Goal: Contribute content: Add original content to the website for others to see

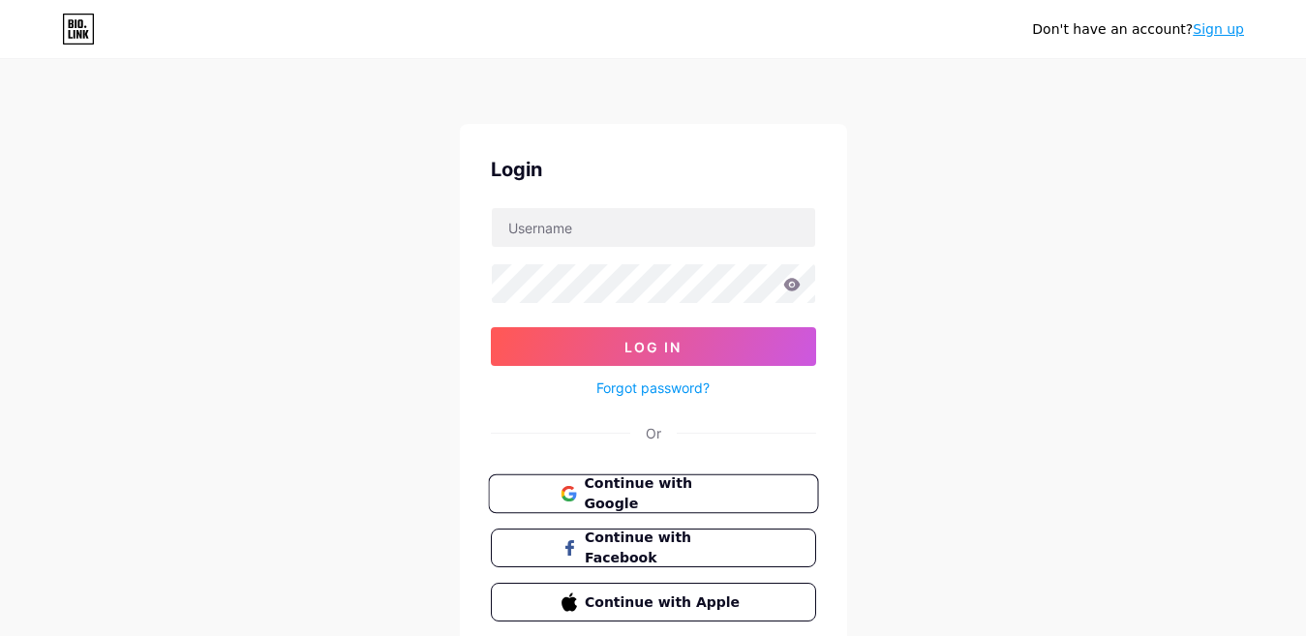
click at [654, 496] on span "Continue with Google" at bounding box center [665, 495] width 162 height 42
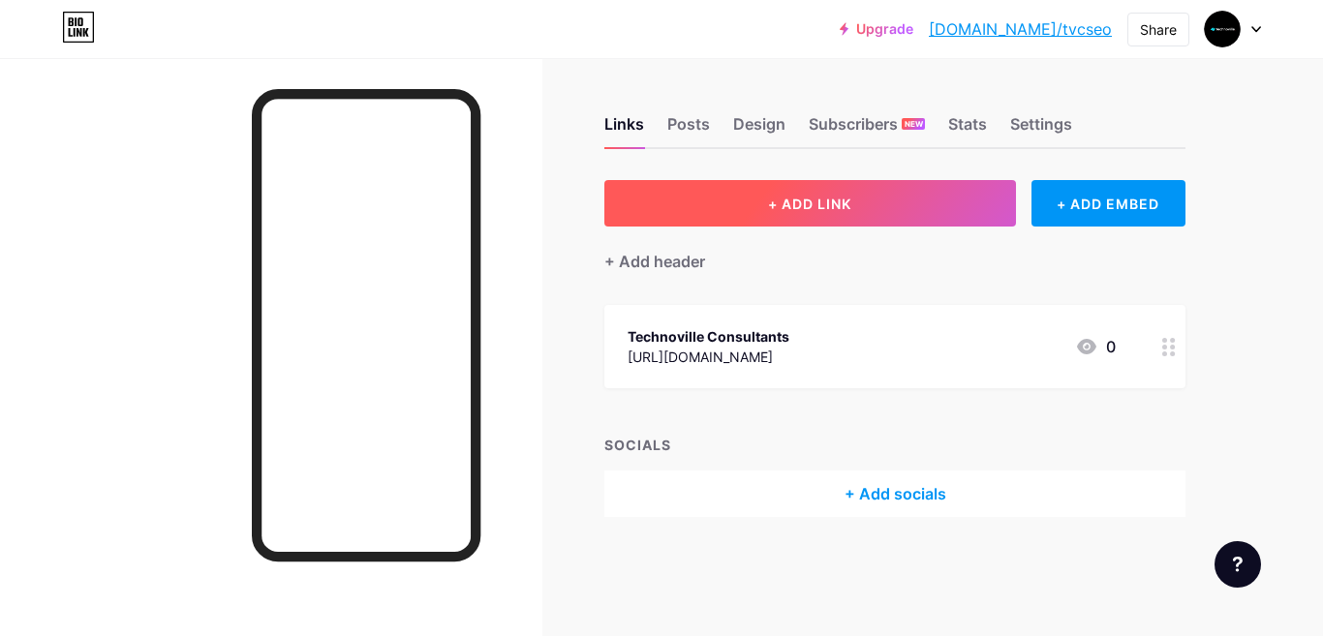
click at [962, 206] on button "+ ADD LINK" at bounding box center [810, 203] width 412 height 46
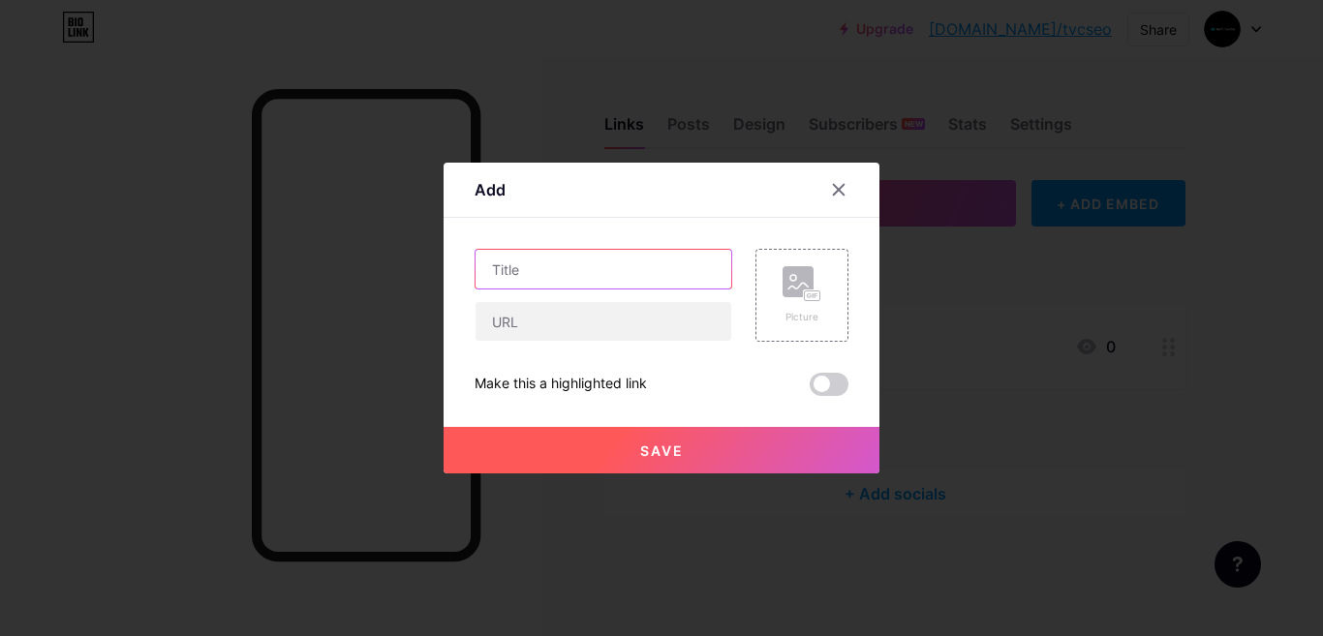
click at [541, 272] on input "text" at bounding box center [604, 269] width 256 height 39
paste input "Custom Software Development vs SaaS: What's Best For Your Business?"
type input "Custom Software Development vs SaaS: What's Best For Your Business?"
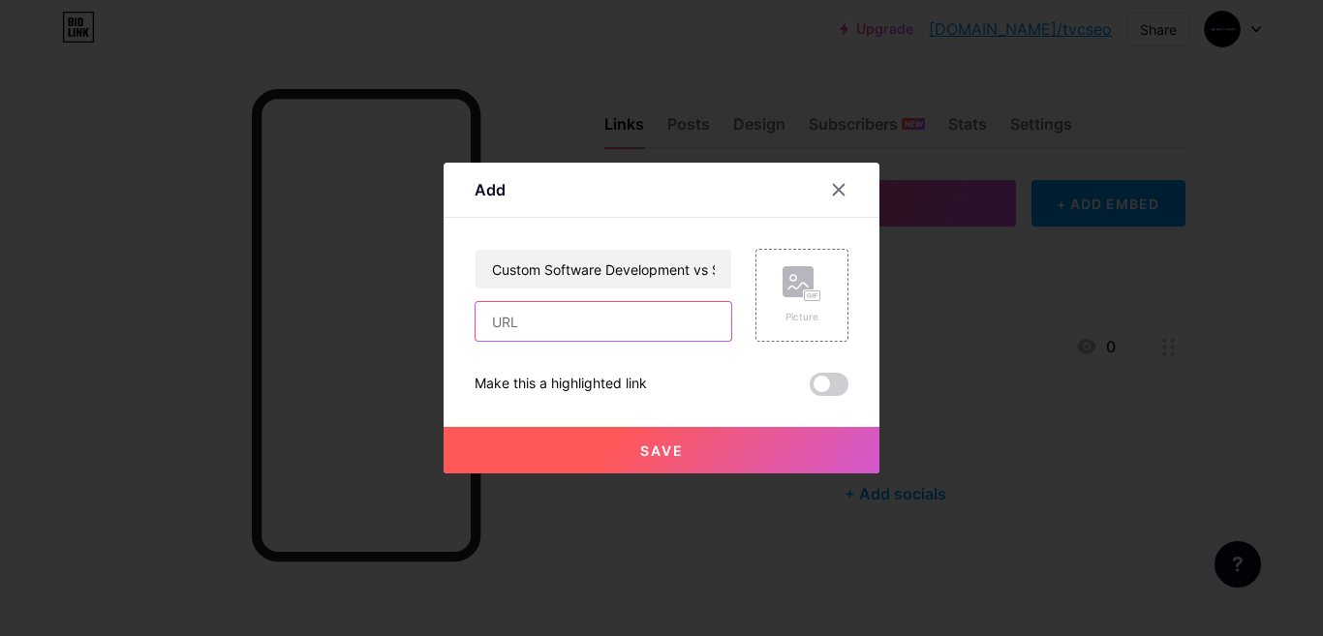
click at [546, 314] on input "text" at bounding box center [604, 321] width 256 height 39
paste input "Custom Software Development vs SaaS: What's Best For Your Business?"
type input "Custom Software Development vs SaaS: What's Best For Your Business?"
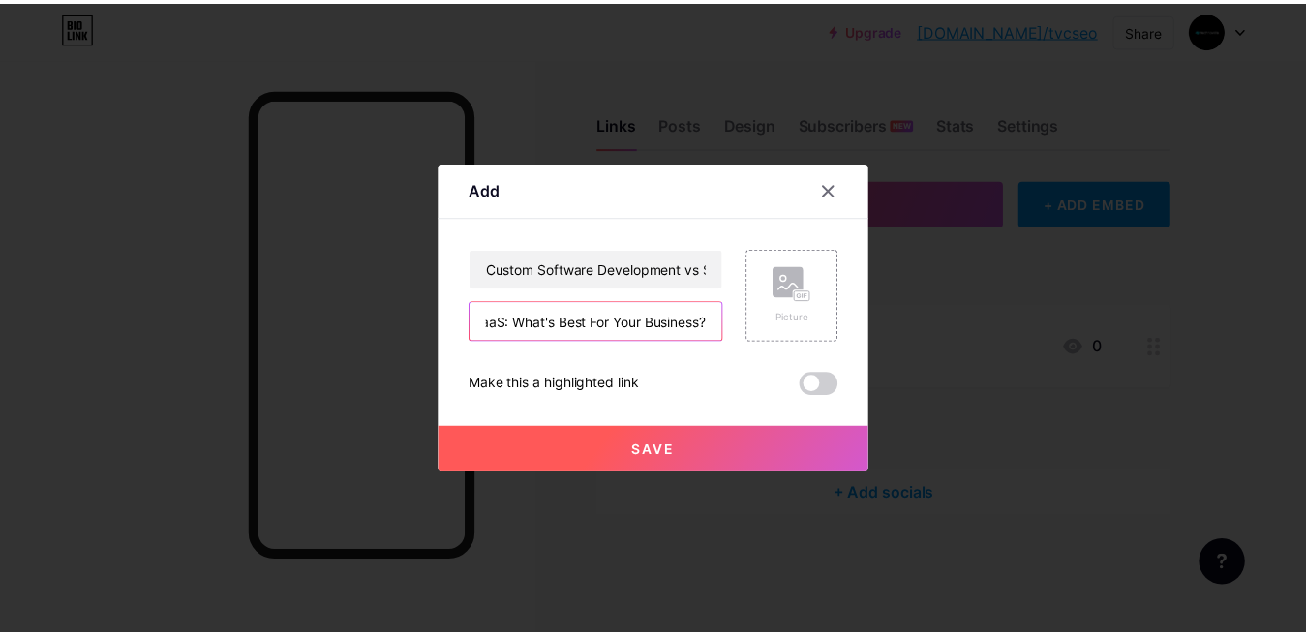
scroll to position [0, 0]
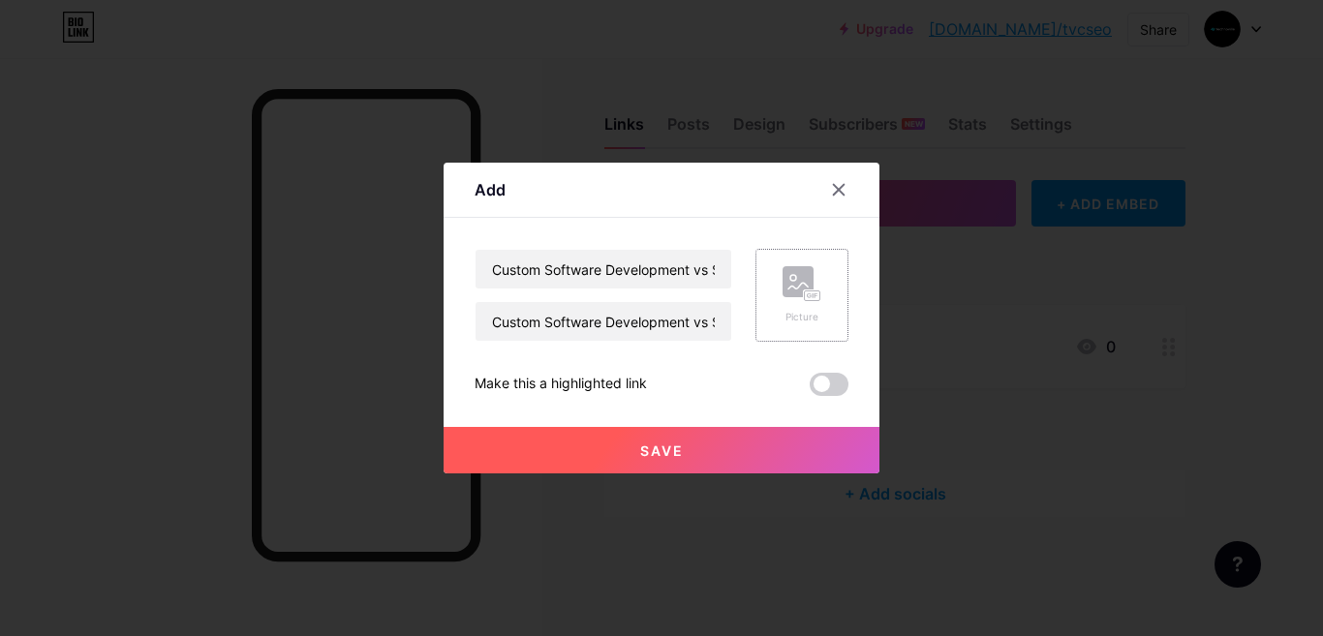
click at [784, 309] on div "Picture" at bounding box center [802, 295] width 39 height 58
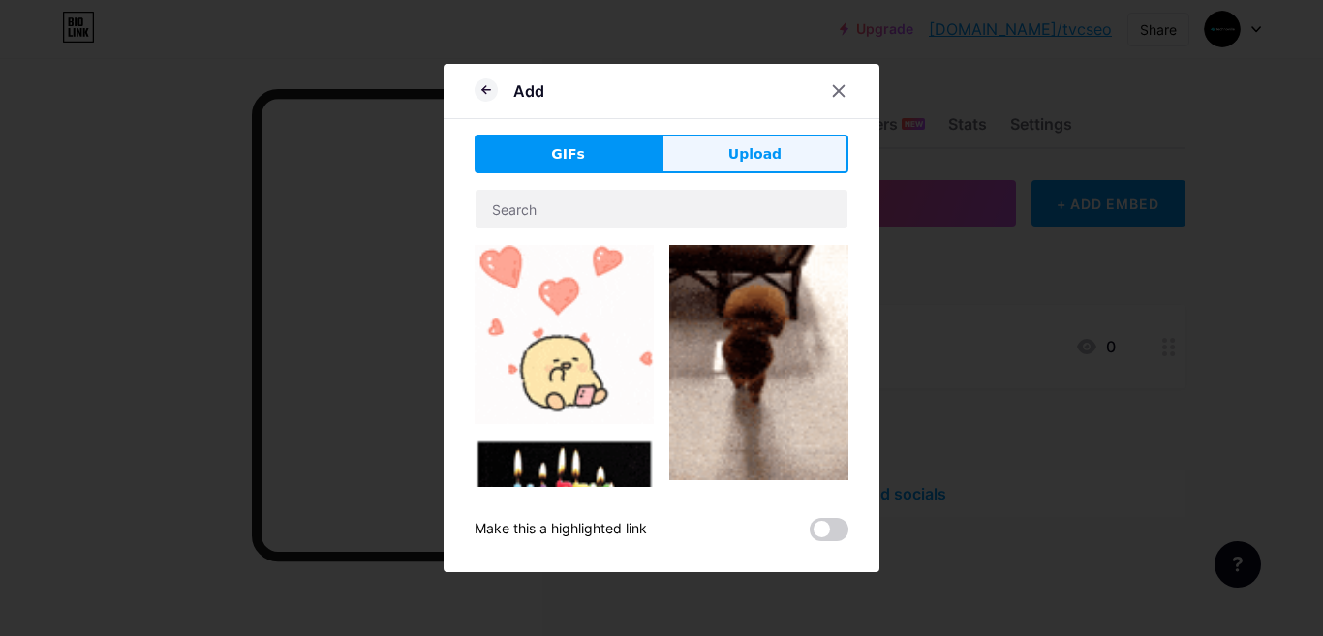
click at [699, 155] on button "Upload" at bounding box center [754, 154] width 187 height 39
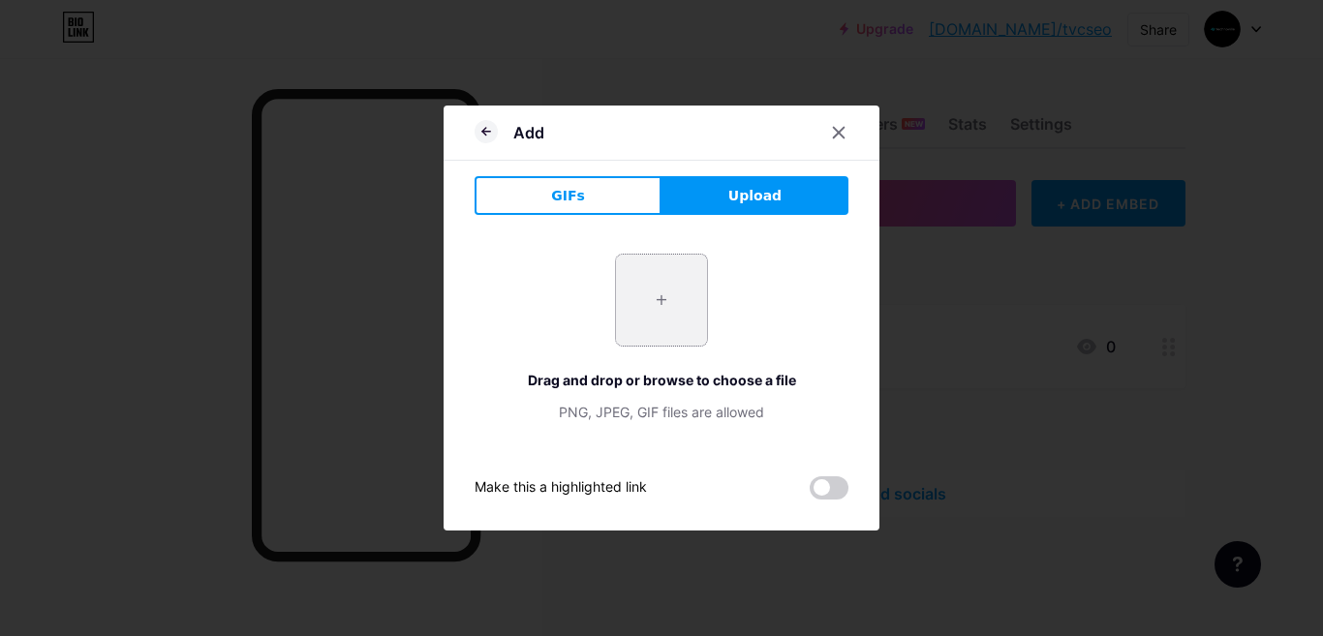
click at [681, 275] on input "file" at bounding box center [661, 300] width 91 height 91
type input "C:\fakepath\tvc.jpg"
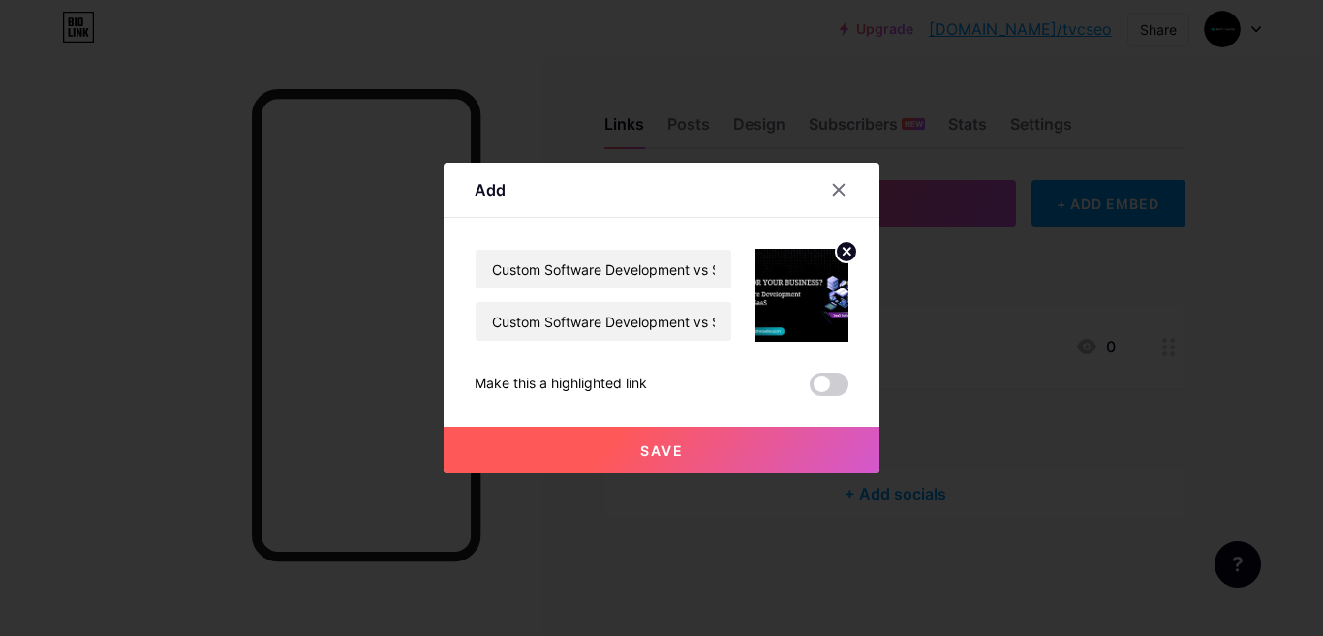
click at [627, 450] on button "Save" at bounding box center [662, 450] width 436 height 46
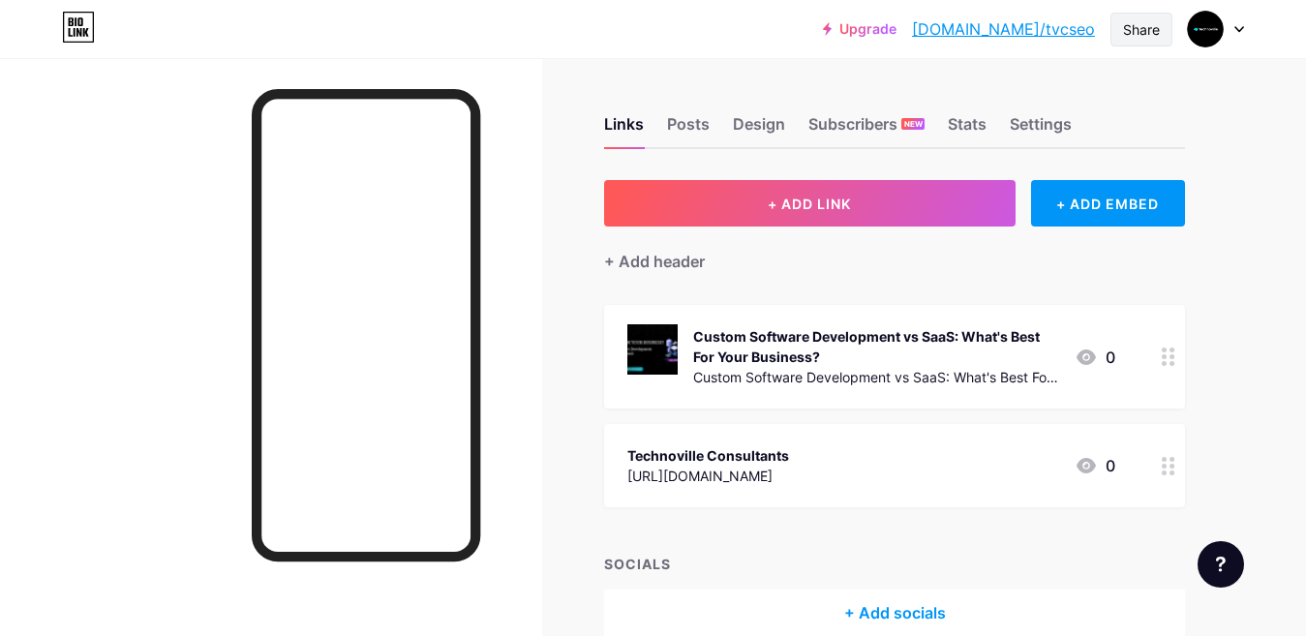
click at [1147, 31] on div "Share" at bounding box center [1141, 29] width 37 height 20
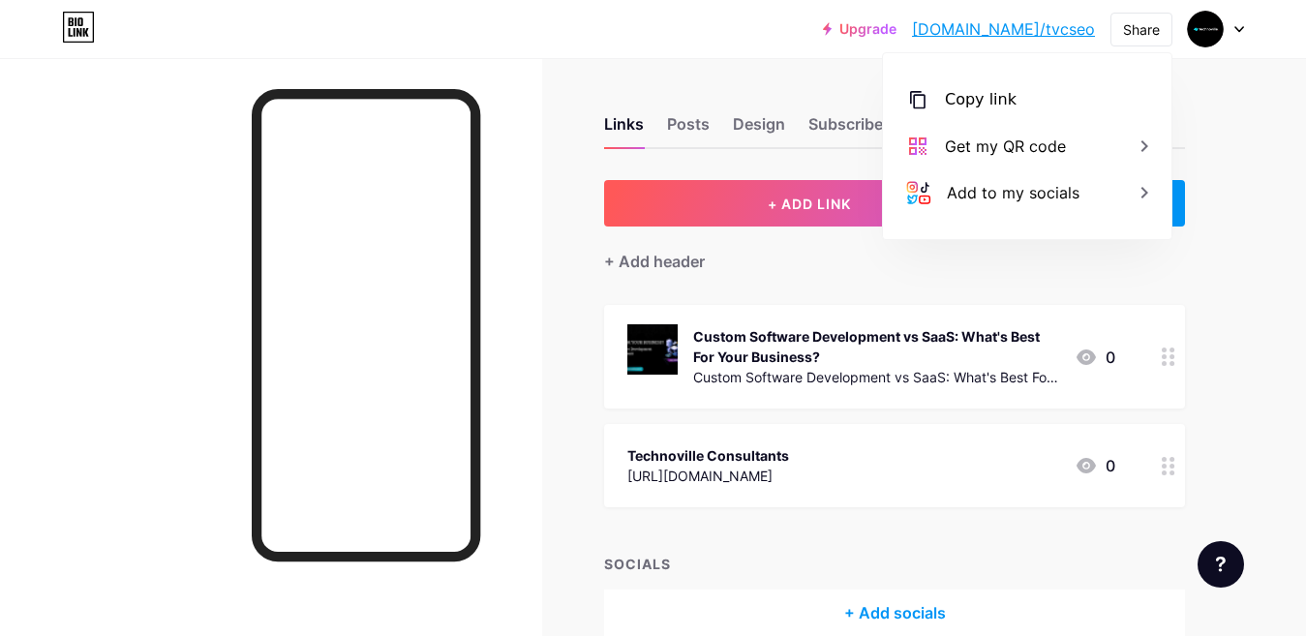
click at [1214, 110] on div "Links Posts Design Subscribers NEW Stats Settings + ADD LINK + ADD EMBED + Add …" at bounding box center [633, 395] width 1267 height 675
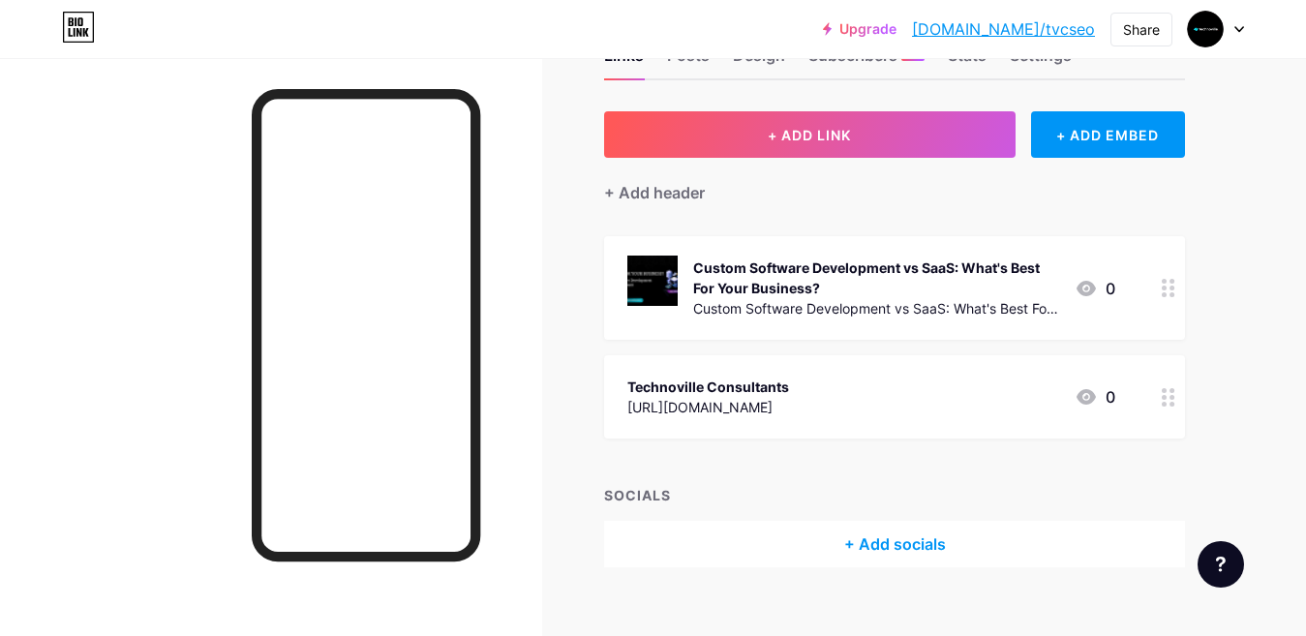
scroll to position [96, 0]
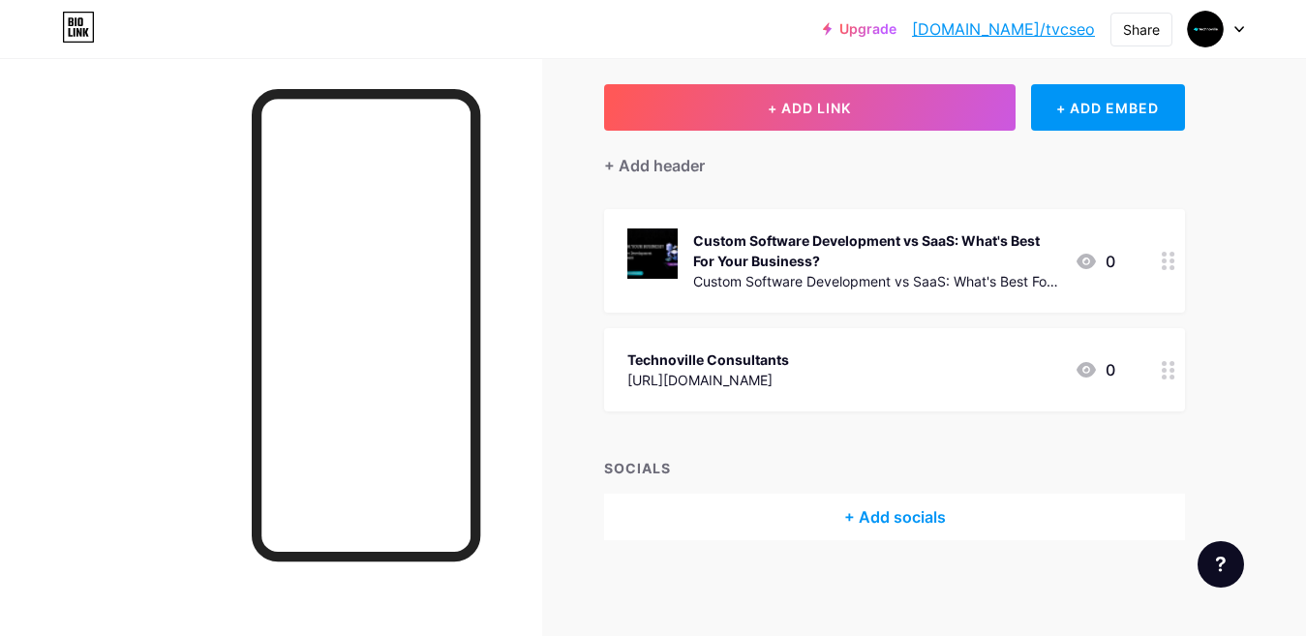
click at [952, 528] on div "+ Add socials" at bounding box center [894, 517] width 581 height 46
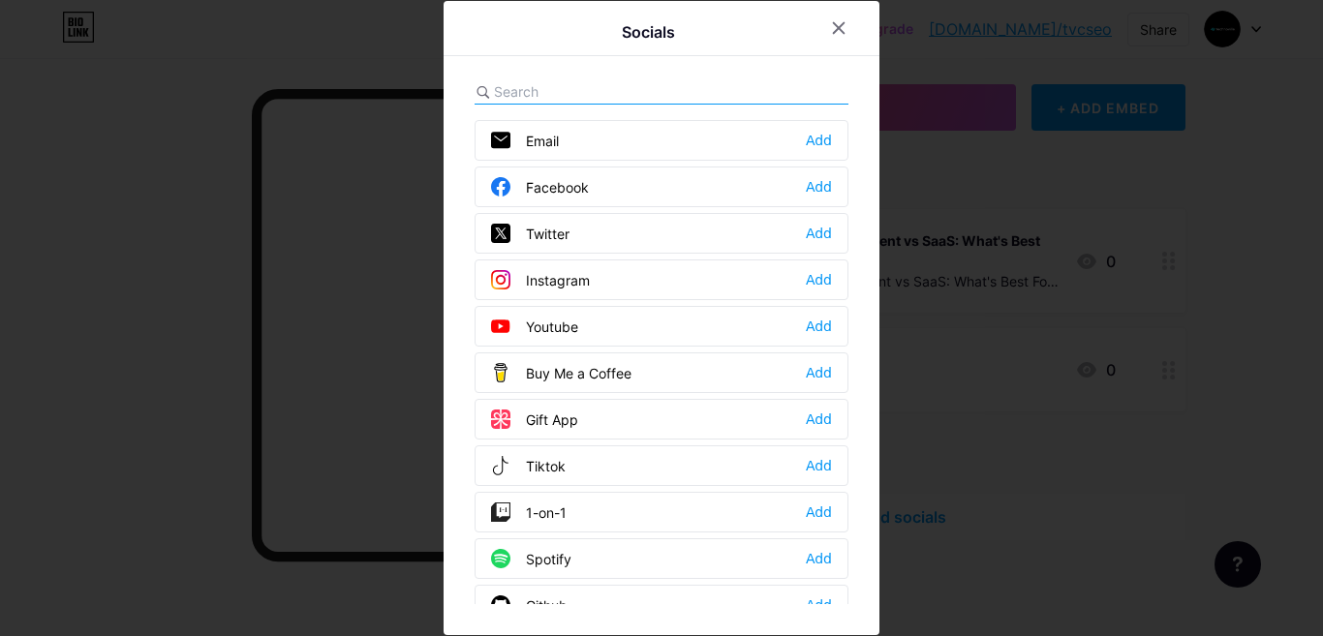
click at [978, 446] on div at bounding box center [661, 318] width 1323 height 636
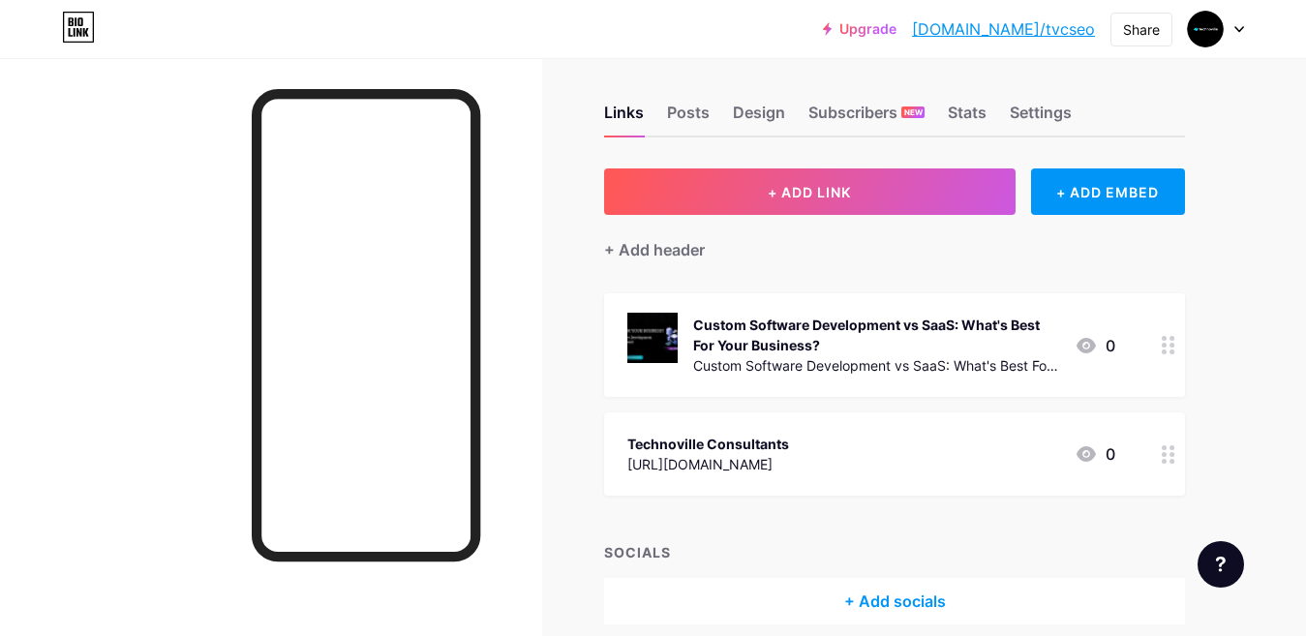
scroll to position [0, 0]
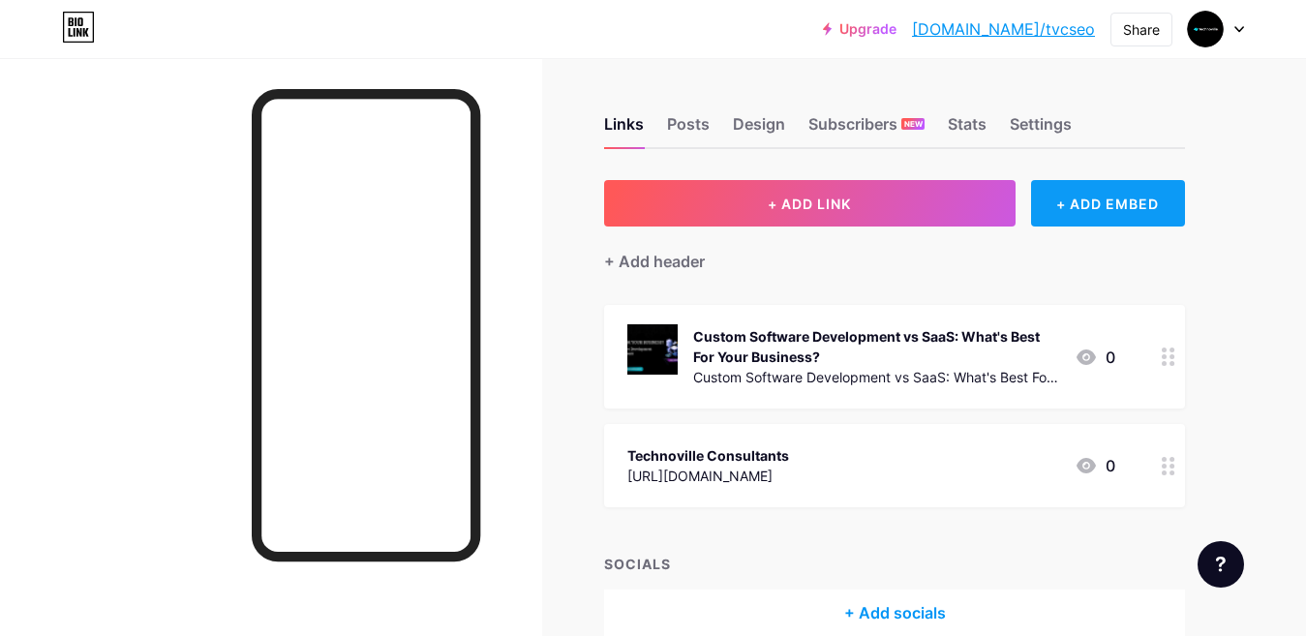
click at [1100, 214] on div "+ ADD EMBED" at bounding box center [1108, 203] width 154 height 46
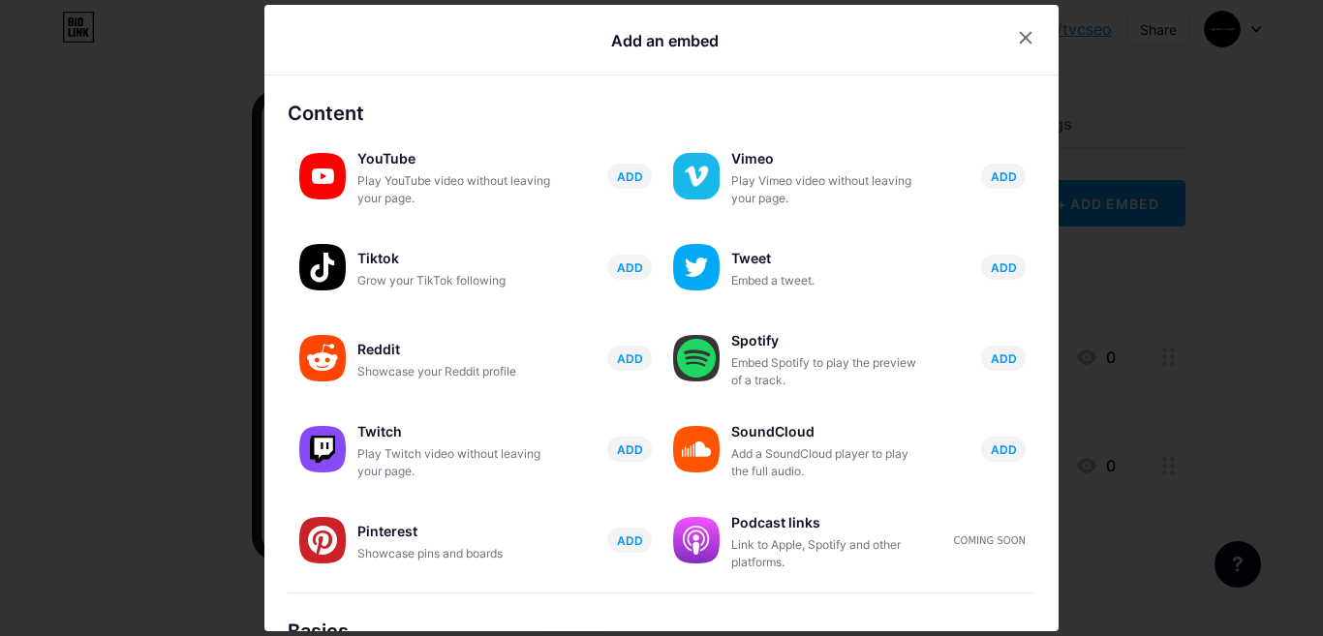
click at [1140, 203] on div at bounding box center [661, 318] width 1323 height 636
